Goal: Task Accomplishment & Management: Manage account settings

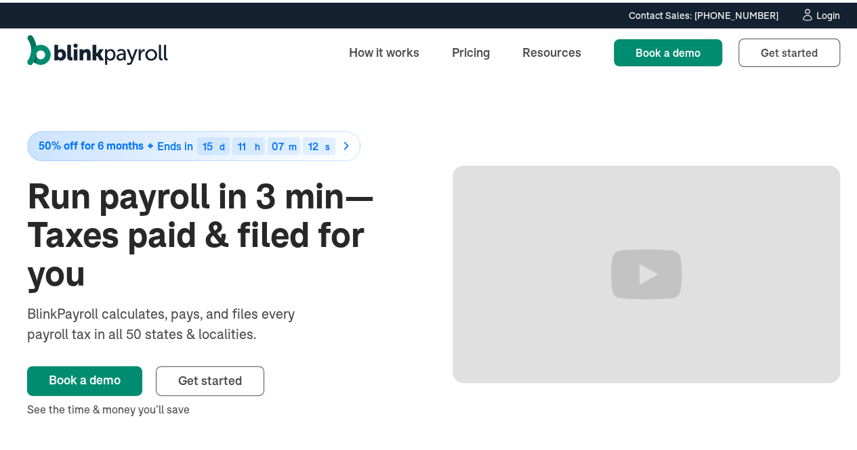
click at [816, 8] on div "Login" at bounding box center [828, 12] width 24 height 9
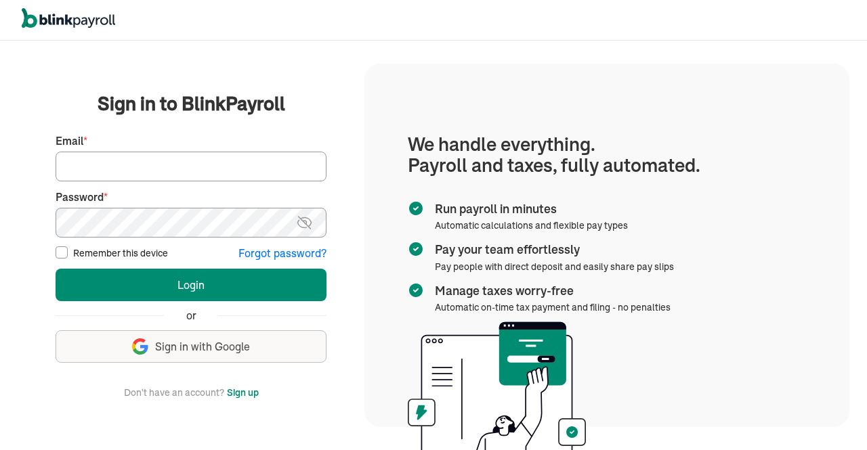
click at [229, 166] on input "Email *" at bounding box center [191, 167] width 271 height 30
type input "info@techdatumsolutions.com"
click at [303, 228] on img at bounding box center [304, 223] width 17 height 16
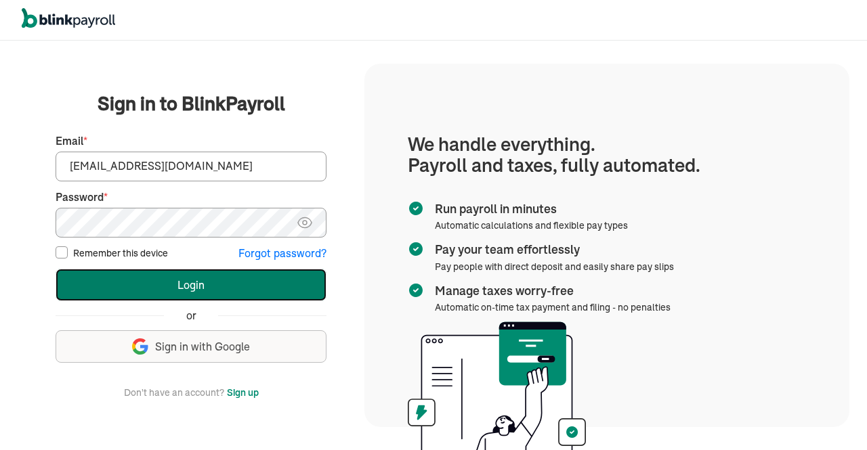
click at [255, 287] on button "Login" at bounding box center [191, 285] width 271 height 33
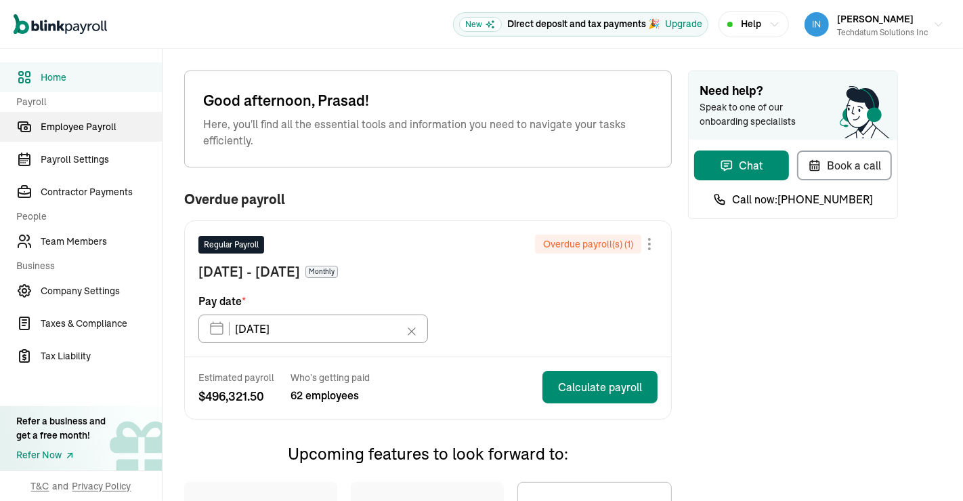
click at [100, 132] on span "Employee Payroll" at bounding box center [101, 127] width 121 height 14
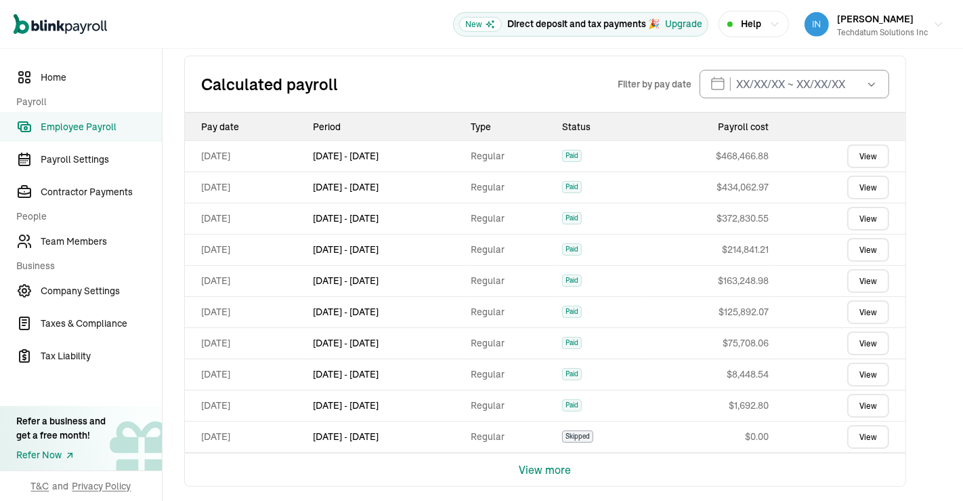
click at [862, 278] on link "View" at bounding box center [868, 281] width 42 height 24
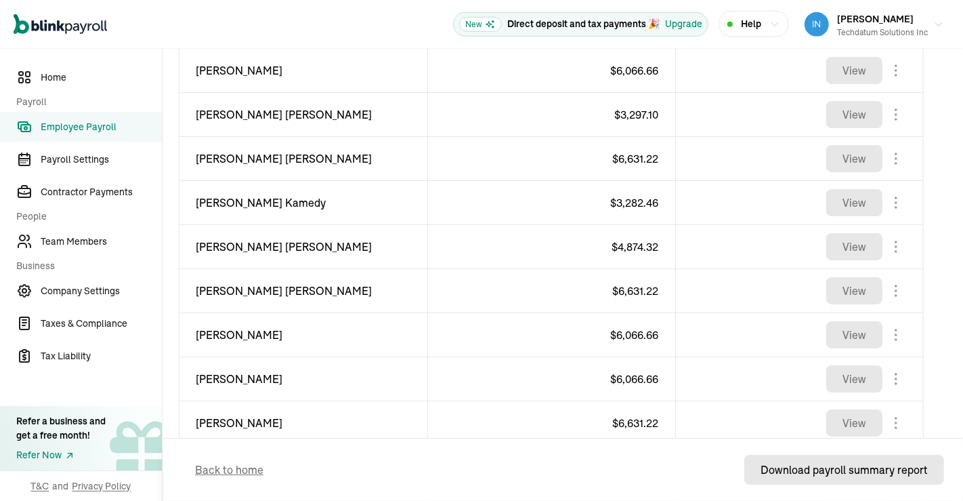
click at [821, 467] on div "Download payroll summary report" at bounding box center [844, 469] width 167 height 16
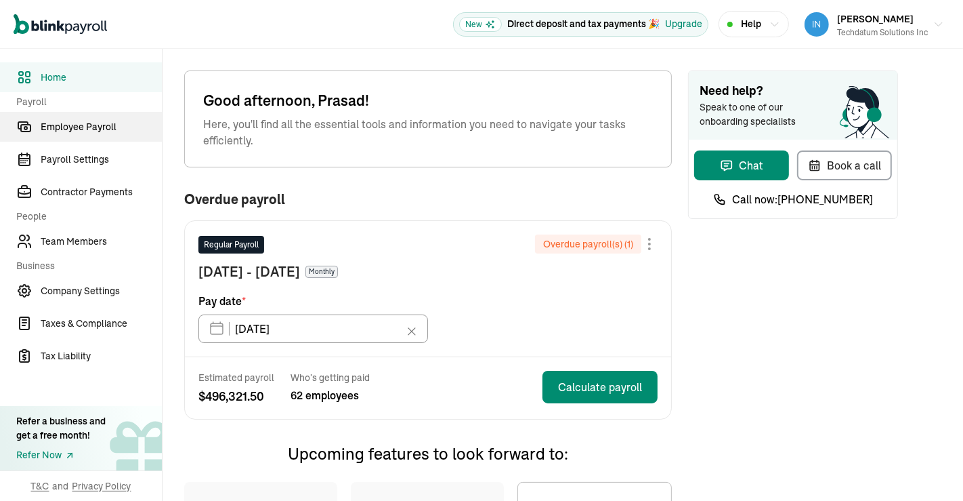
click at [100, 132] on span "Employee Payroll" at bounding box center [101, 127] width 121 height 14
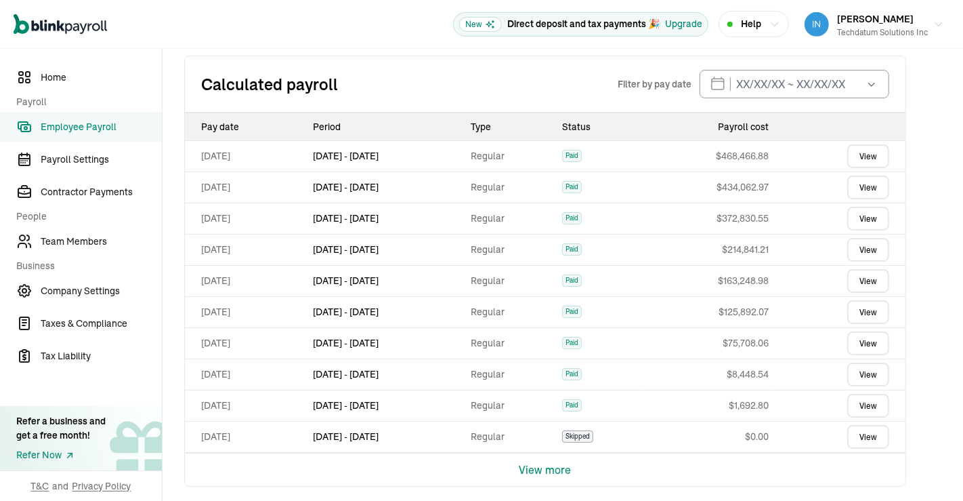
click at [862, 278] on link "View" at bounding box center [868, 281] width 42 height 24
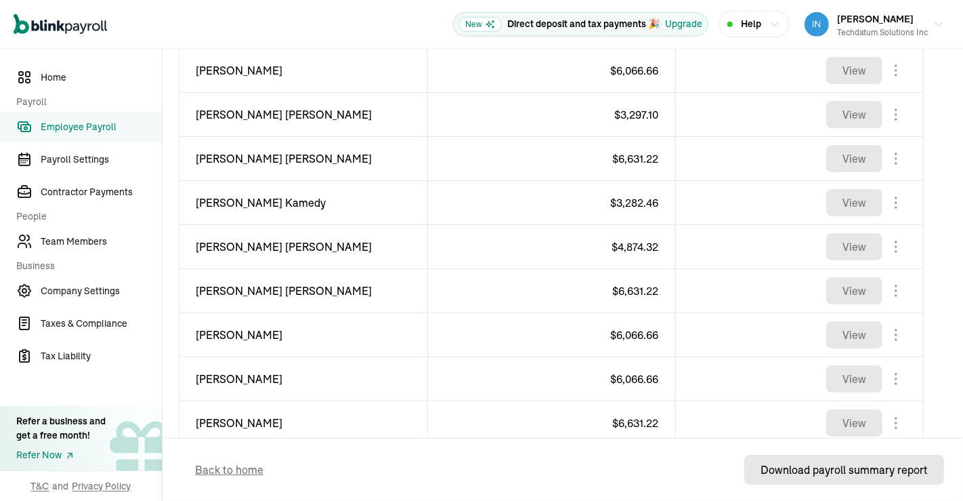
click at [821, 467] on div "Download payroll summary report" at bounding box center [844, 469] width 167 height 16
click at [110, 128] on span "Employee Payroll" at bounding box center [101, 127] width 121 height 14
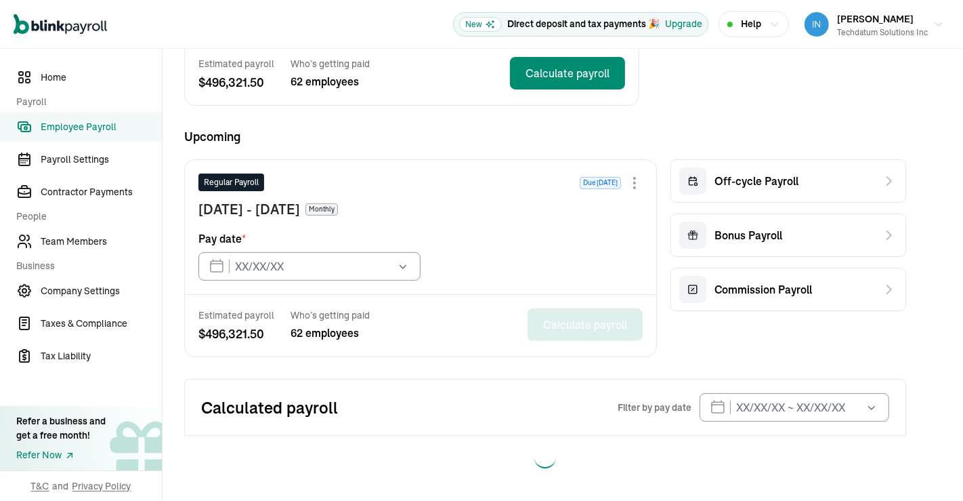
type input "[DATE]"
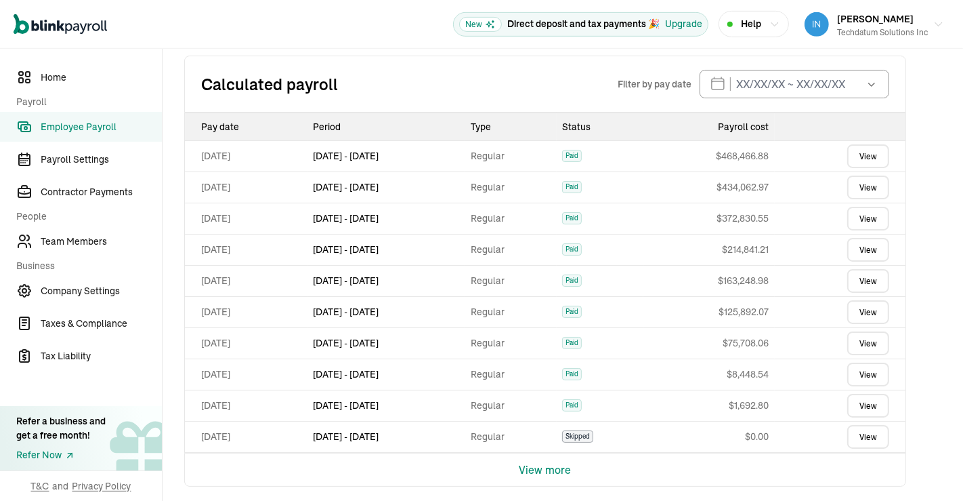
click at [872, 341] on link "View" at bounding box center [868, 343] width 42 height 24
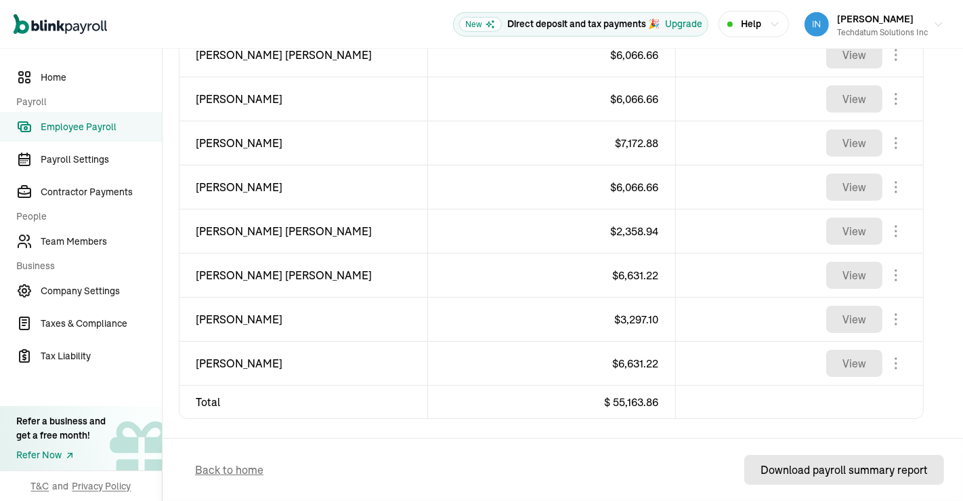
click at [821, 465] on div "Download payroll summary report" at bounding box center [844, 469] width 167 height 16
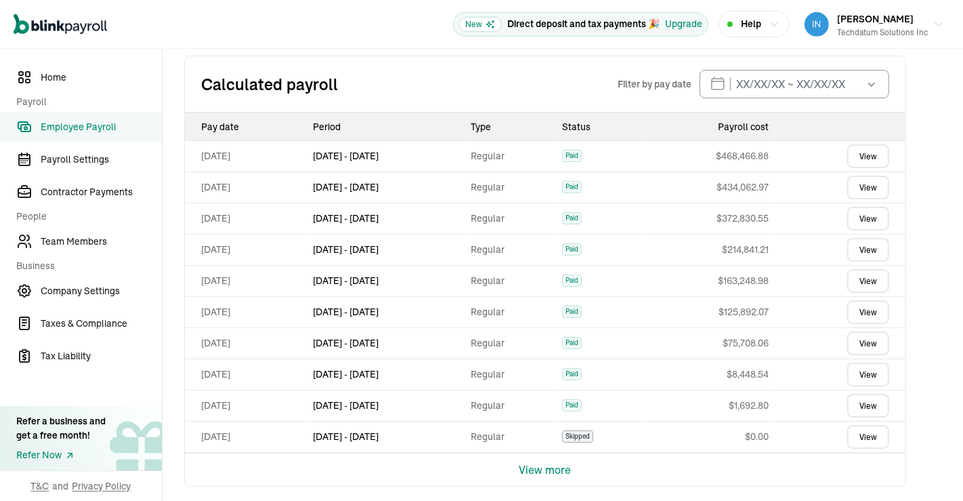
click at [872, 341] on link "View" at bounding box center [868, 343] width 42 height 24
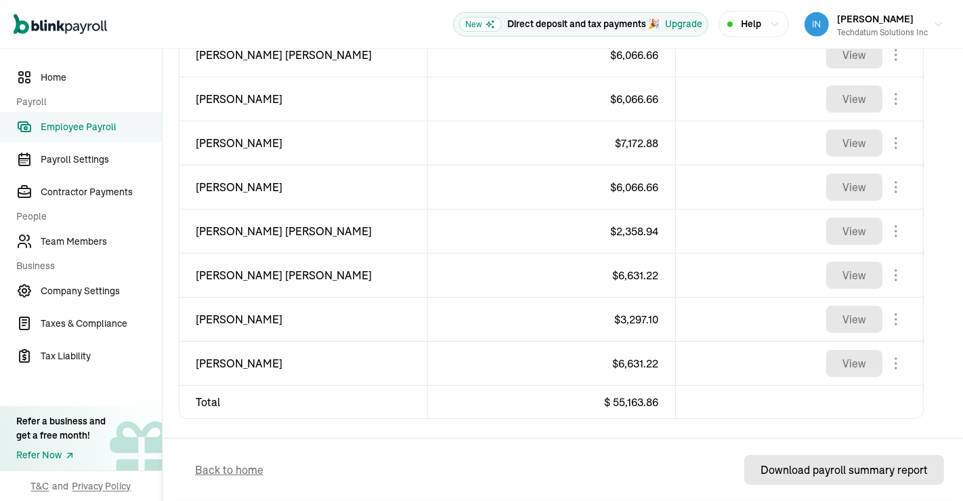
click at [821, 465] on div "Download payroll summary report" at bounding box center [844, 469] width 167 height 16
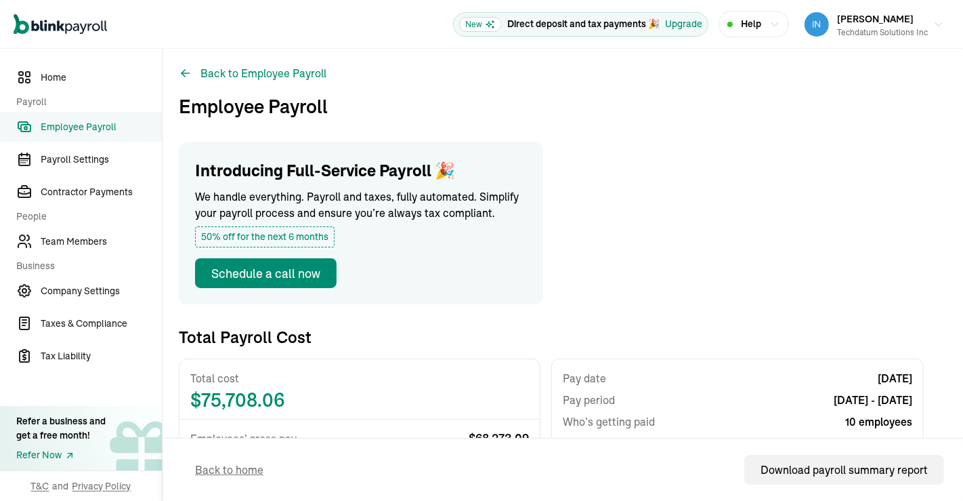
scroll to position [33, 0]
